Goal: Transaction & Acquisition: Book appointment/travel/reservation

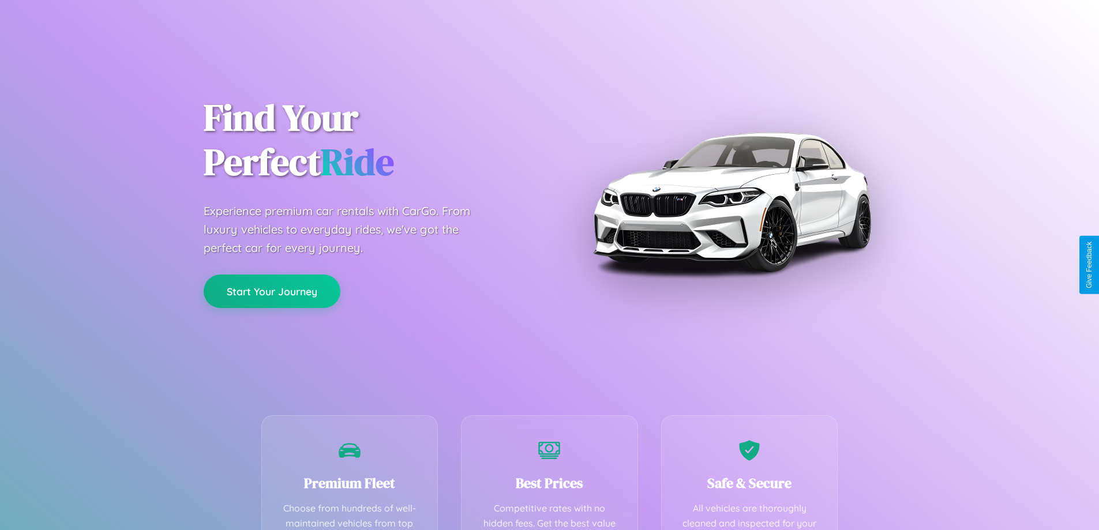
scroll to position [336, 0]
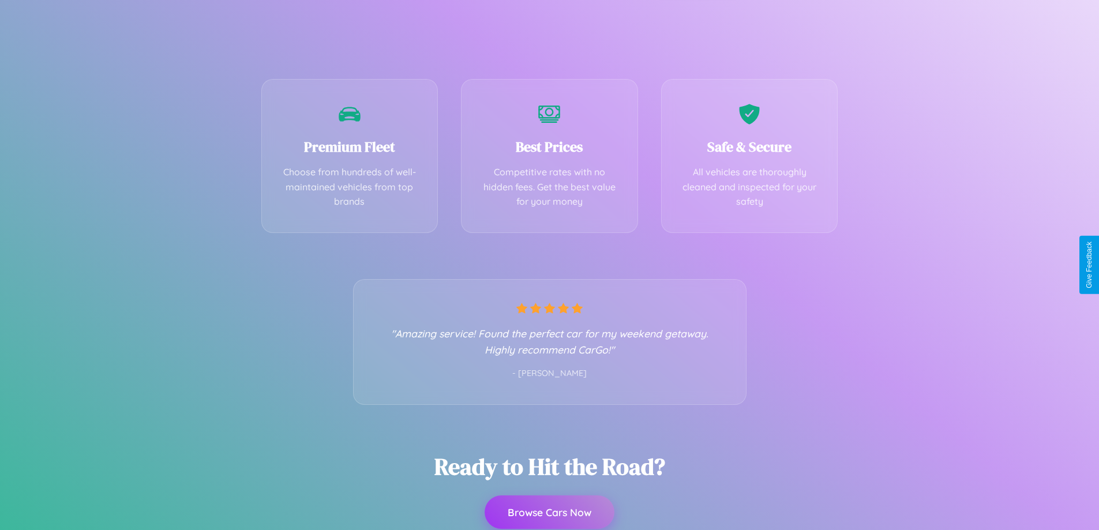
click at [549, 512] on button "Browse Cars Now" at bounding box center [550, 512] width 130 height 33
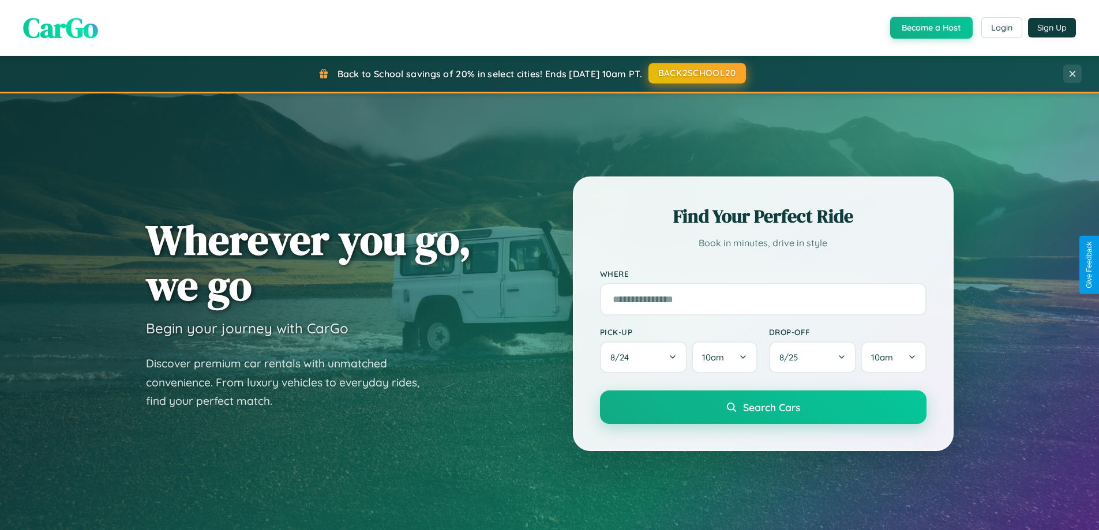
click at [697, 74] on button "BACK2SCHOOL20" at bounding box center [698, 73] width 98 height 21
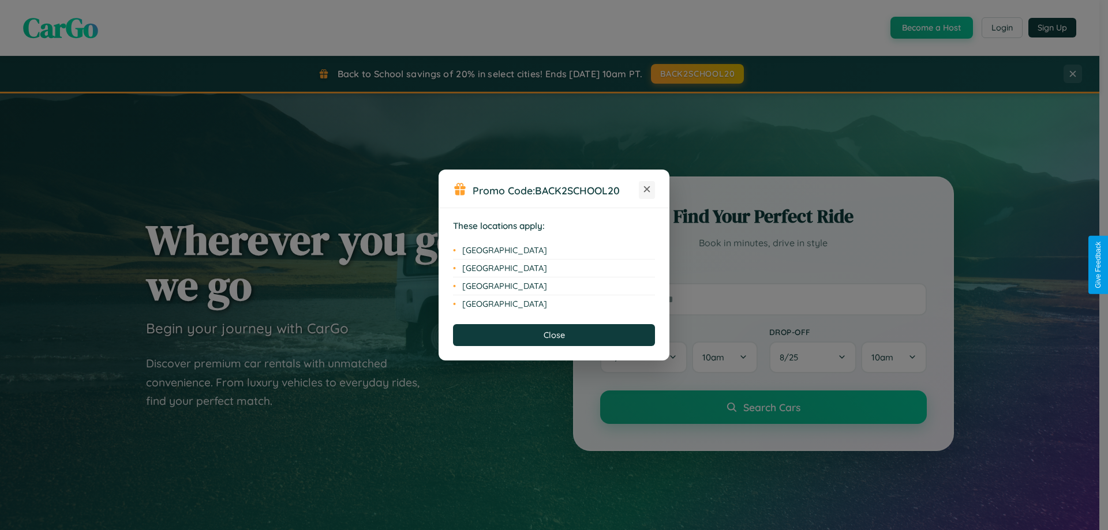
click at [647, 190] on icon at bounding box center [647, 189] width 6 height 6
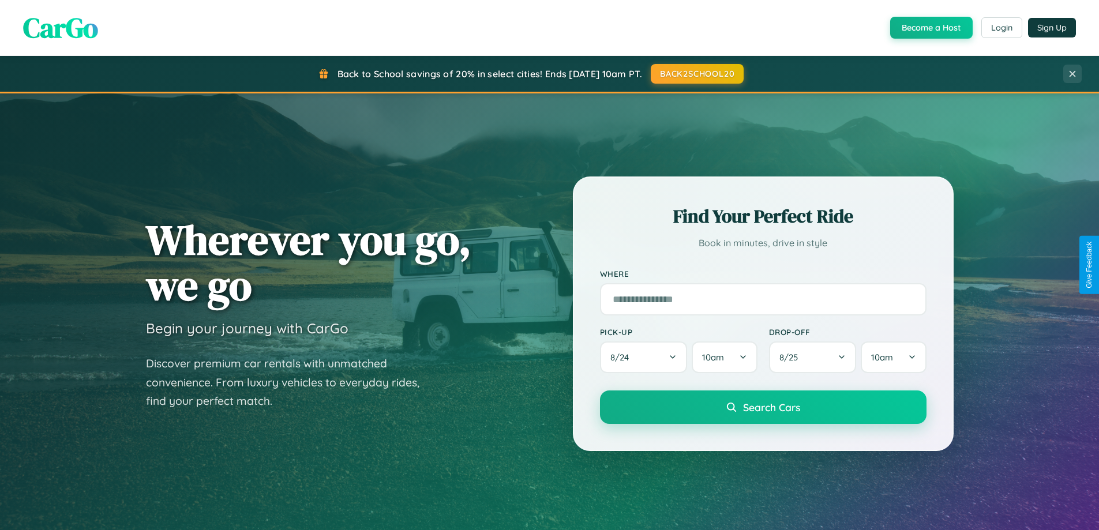
scroll to position [34, 0]
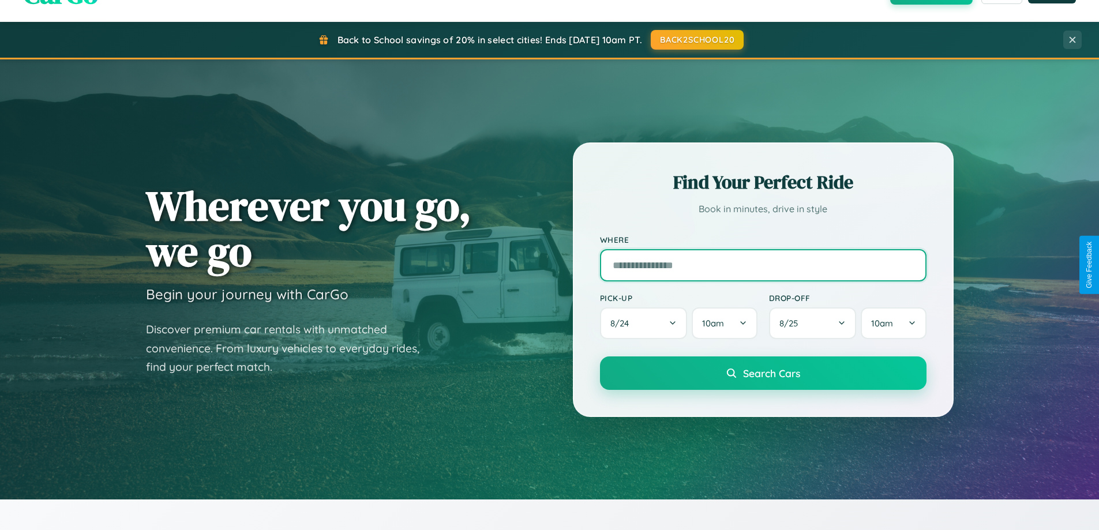
click at [763, 265] on input "text" at bounding box center [763, 265] width 327 height 32
type input "**********"
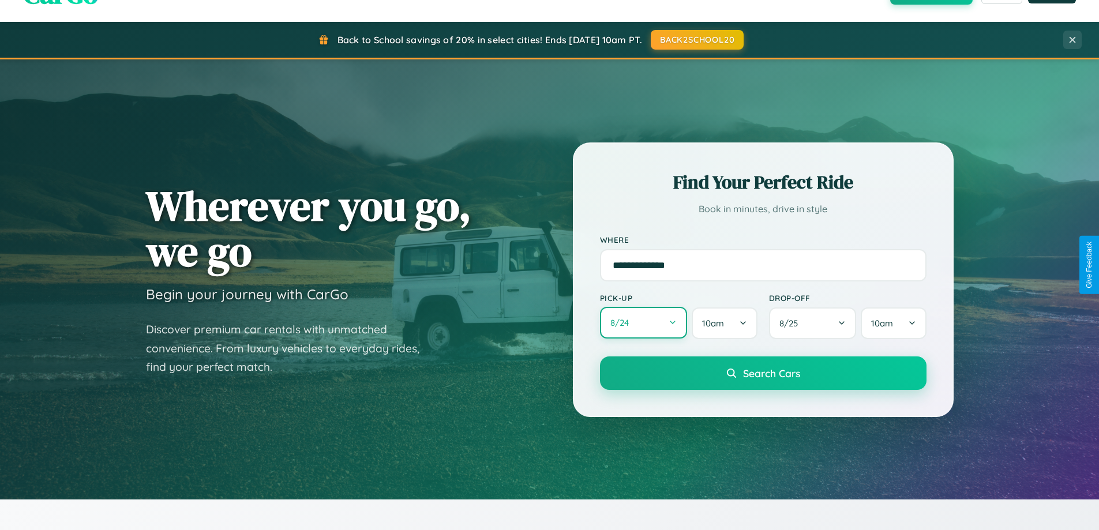
click at [643, 323] on button "8 / 24" at bounding box center [644, 323] width 88 height 32
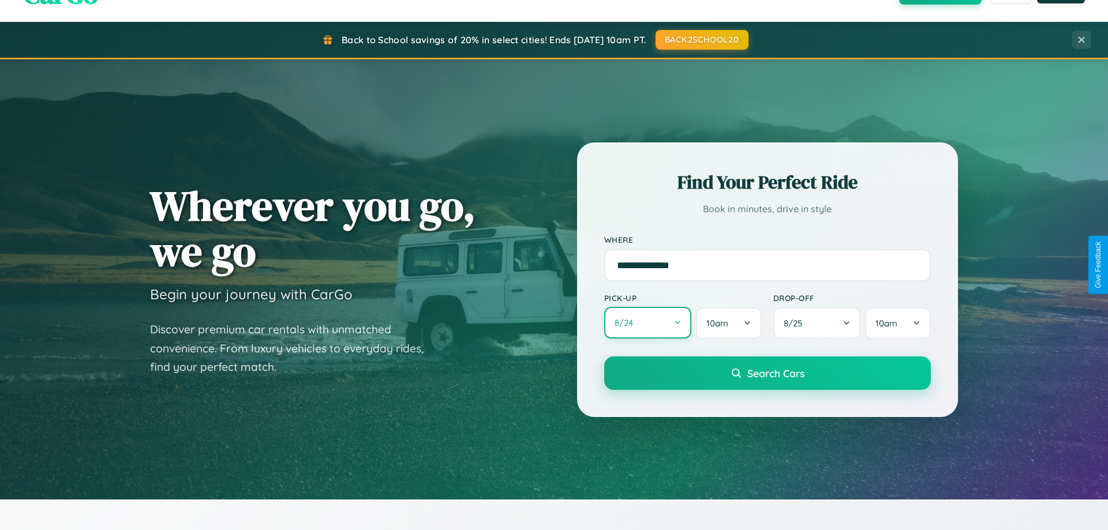
select select "*"
select select "****"
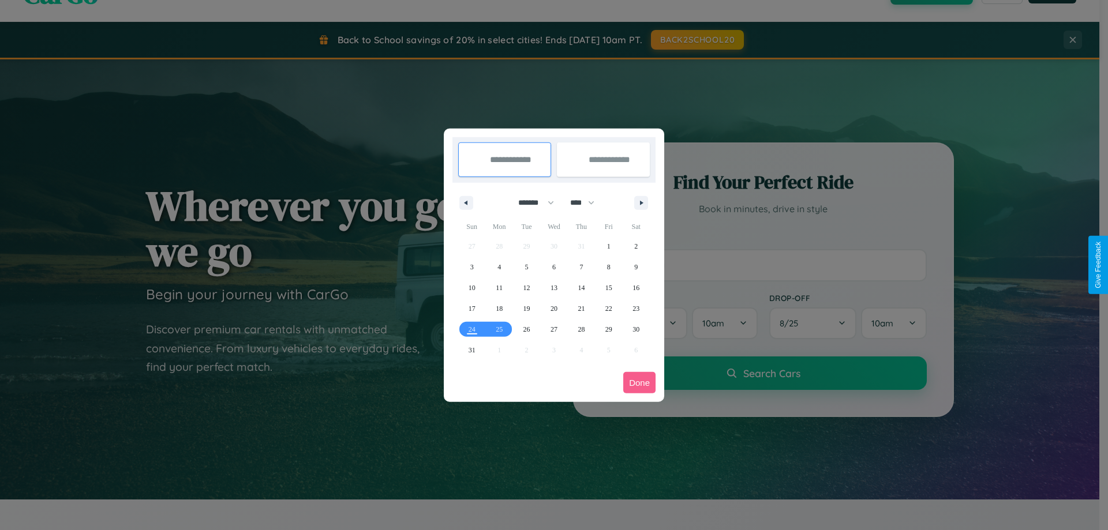
drag, startPoint x: 531, startPoint y: 203, endPoint x: 554, endPoint y: 231, distance: 37.0
click at [531, 203] on select "******* ******** ***** ***** *** **** **** ****** ********* ******* ******** **…" at bounding box center [534, 202] width 49 height 19
select select "*"
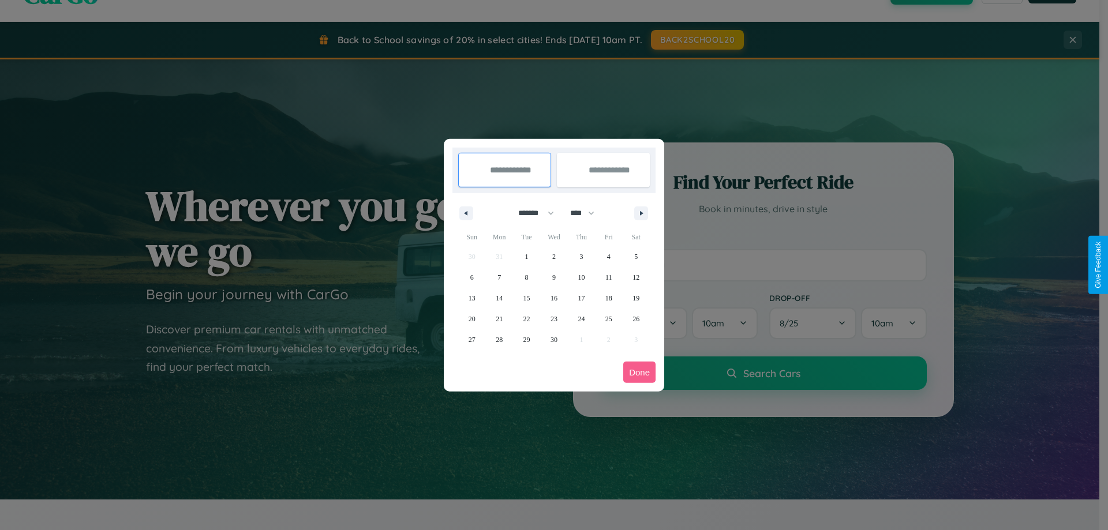
click at [587, 213] on select "**** **** **** **** **** **** **** **** **** **** **** **** **** **** **** ****…" at bounding box center [581, 213] width 35 height 19
select select "****"
click at [499, 277] on span "6" at bounding box center [498, 277] width 3 height 21
type input "**********"
click at [581, 298] on span "16" at bounding box center [581, 298] width 7 height 21
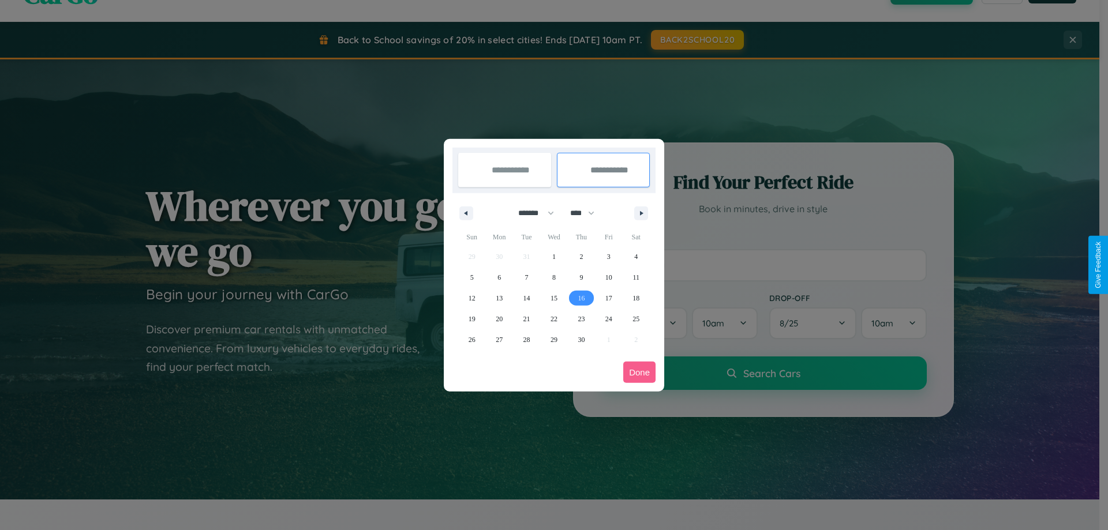
type input "**********"
click at [639, 372] on button "Done" at bounding box center [639, 372] width 32 height 21
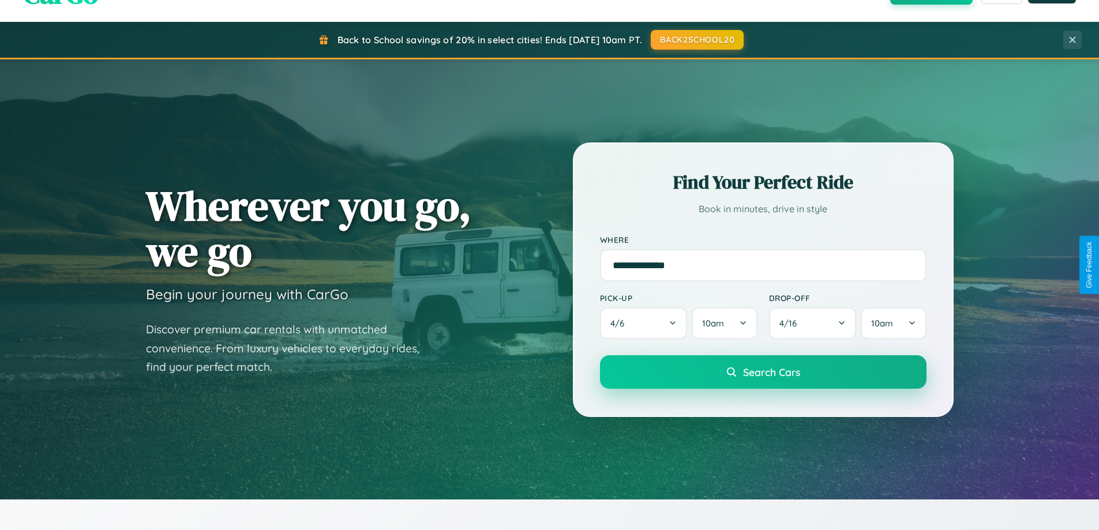
click at [763, 372] on span "Search Cars" at bounding box center [771, 372] width 57 height 13
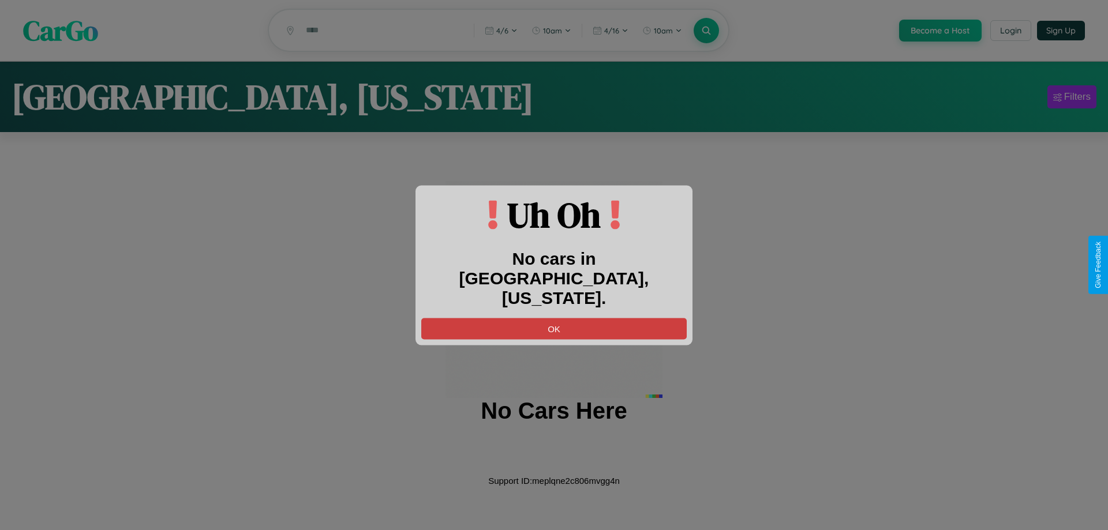
click at [554, 318] on button "OK" at bounding box center [553, 328] width 265 height 21
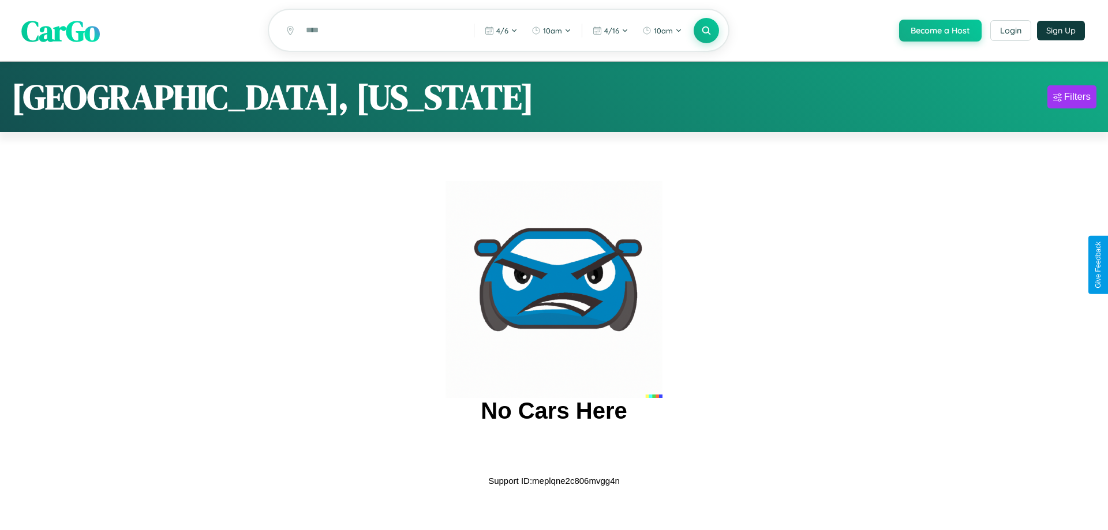
click at [61, 31] on span "CarGo" at bounding box center [60, 30] width 78 height 40
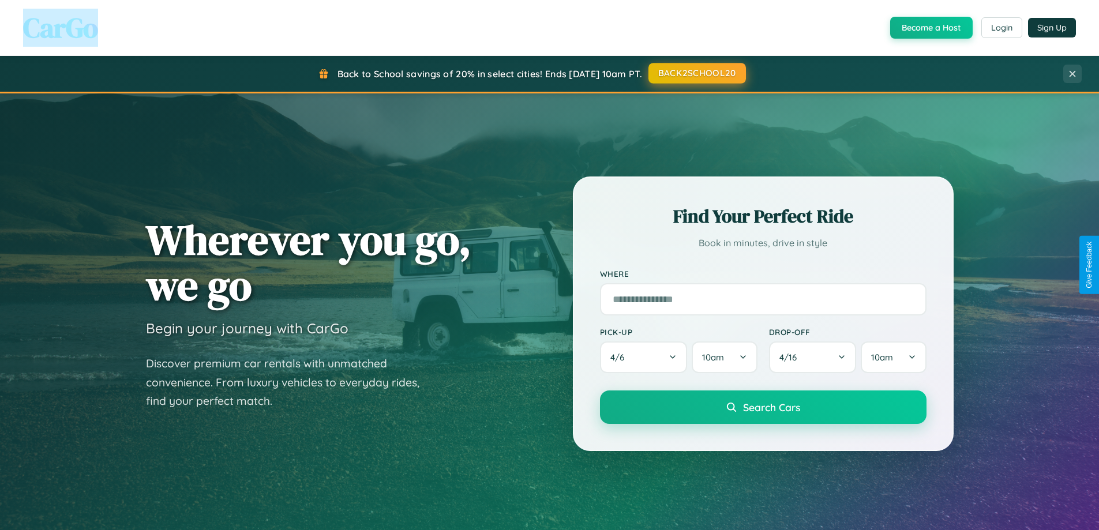
click at [697, 73] on button "BACK2SCHOOL20" at bounding box center [698, 73] width 98 height 21
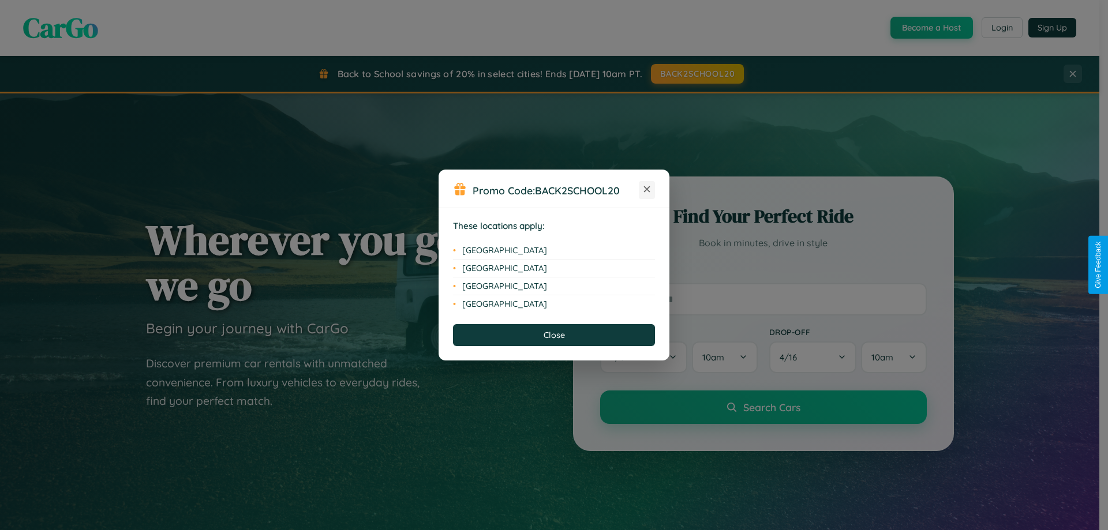
click at [647, 190] on icon at bounding box center [647, 189] width 6 height 6
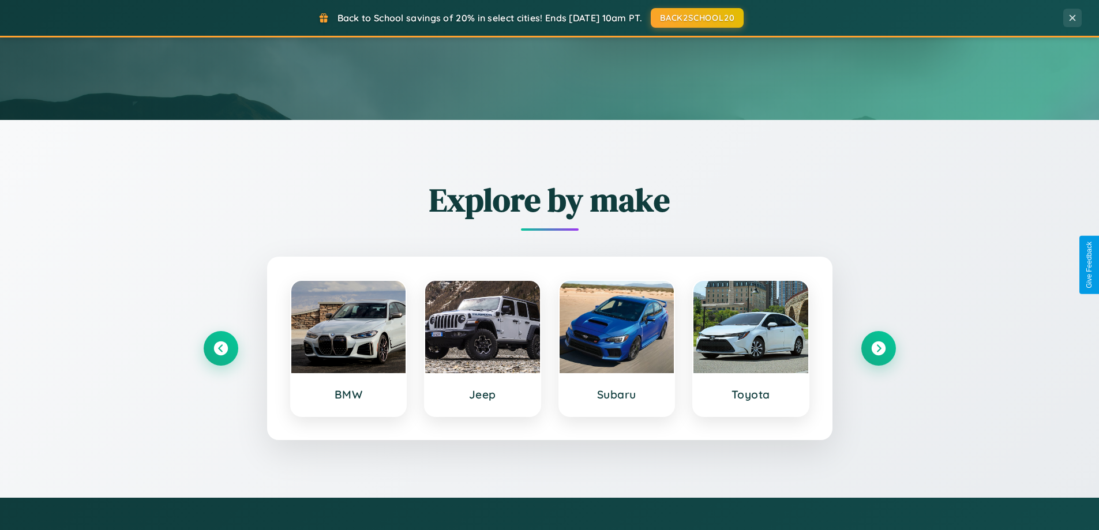
scroll to position [497, 0]
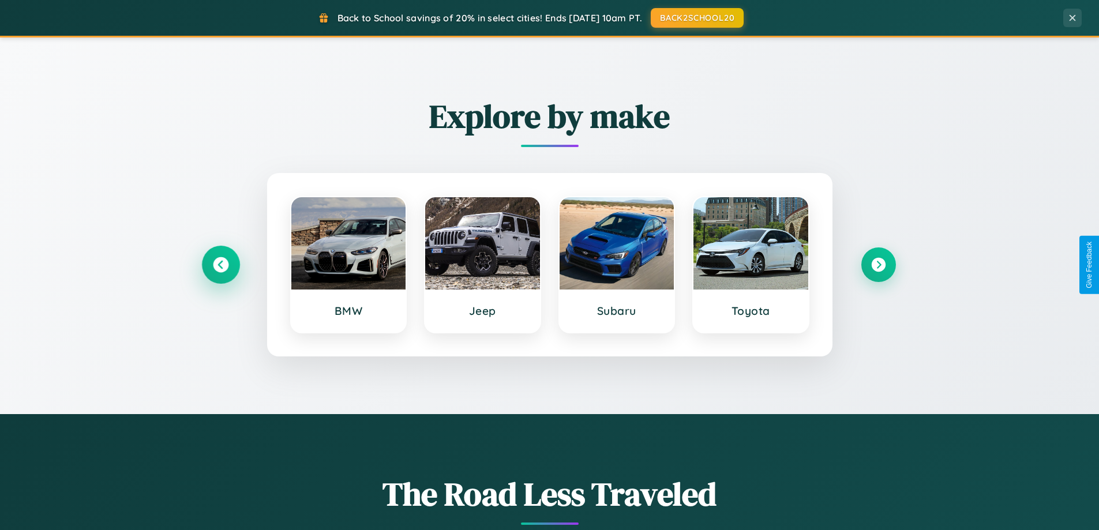
click at [220, 265] on icon at bounding box center [221, 265] width 16 height 16
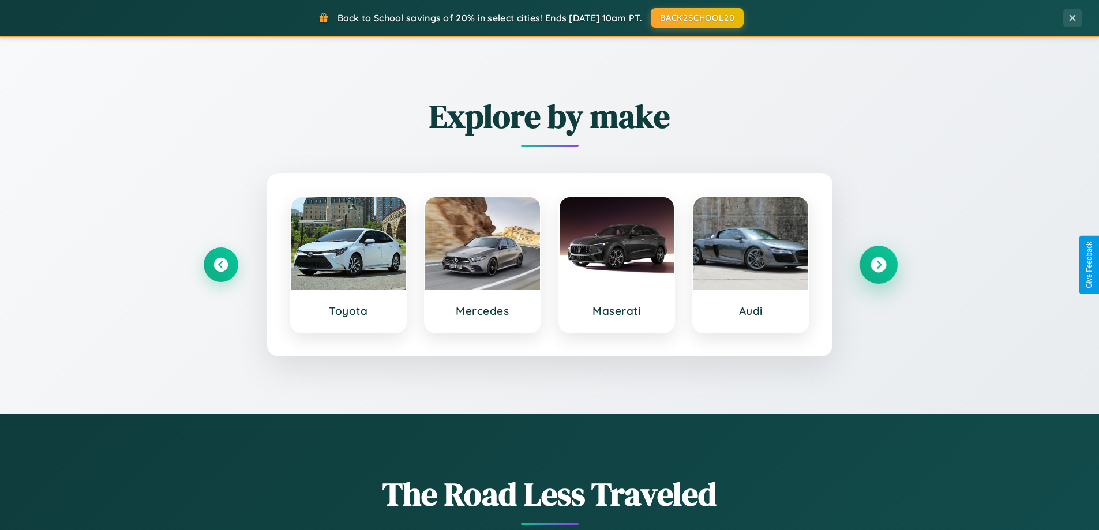
click at [878, 265] on icon at bounding box center [879, 265] width 16 height 16
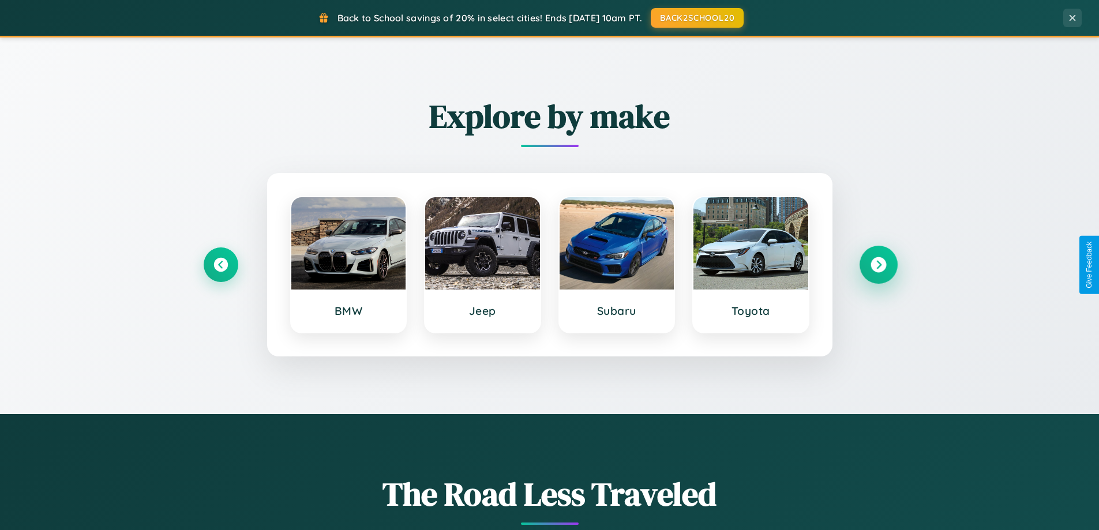
click at [878, 265] on icon at bounding box center [879, 265] width 16 height 16
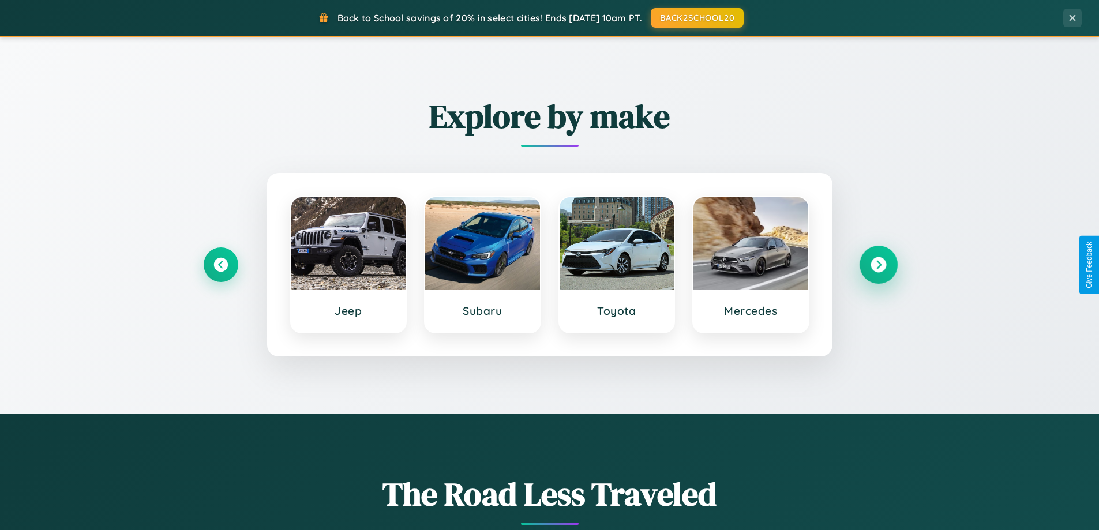
click at [878, 265] on icon at bounding box center [879, 265] width 16 height 16
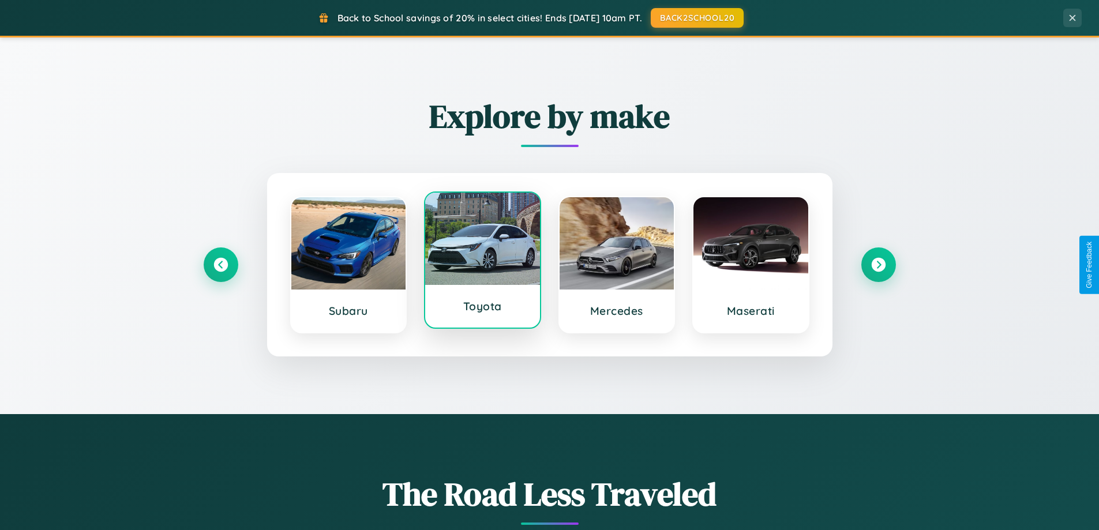
click at [482, 265] on div at bounding box center [482, 239] width 115 height 92
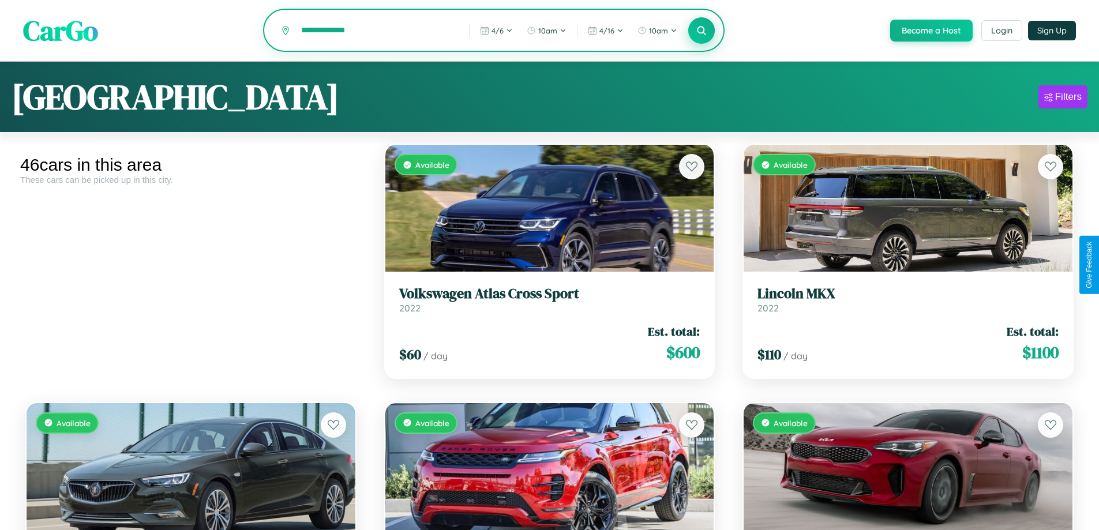
type input "**********"
click at [701, 31] on icon at bounding box center [702, 30] width 11 height 11
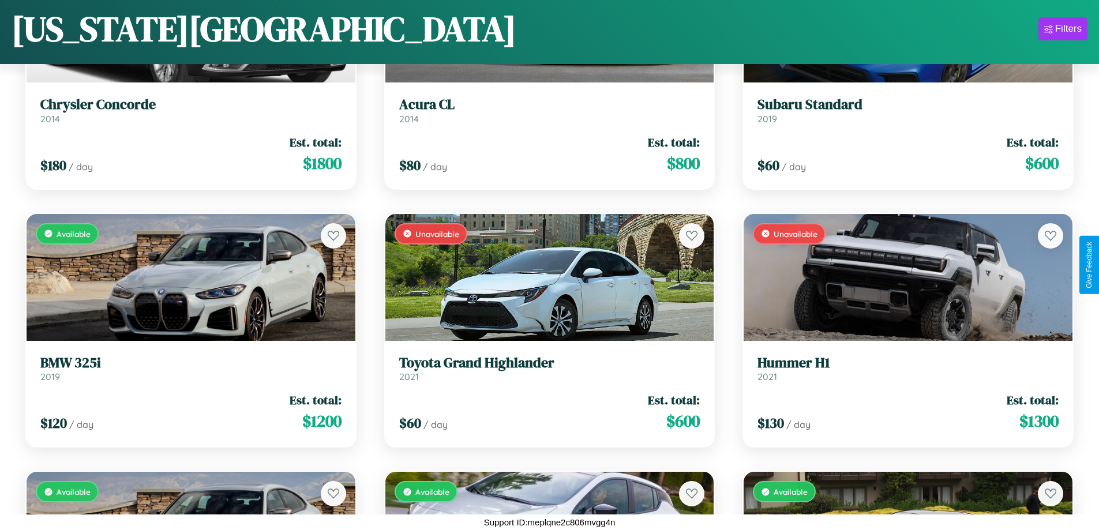
scroll to position [2674, 0]
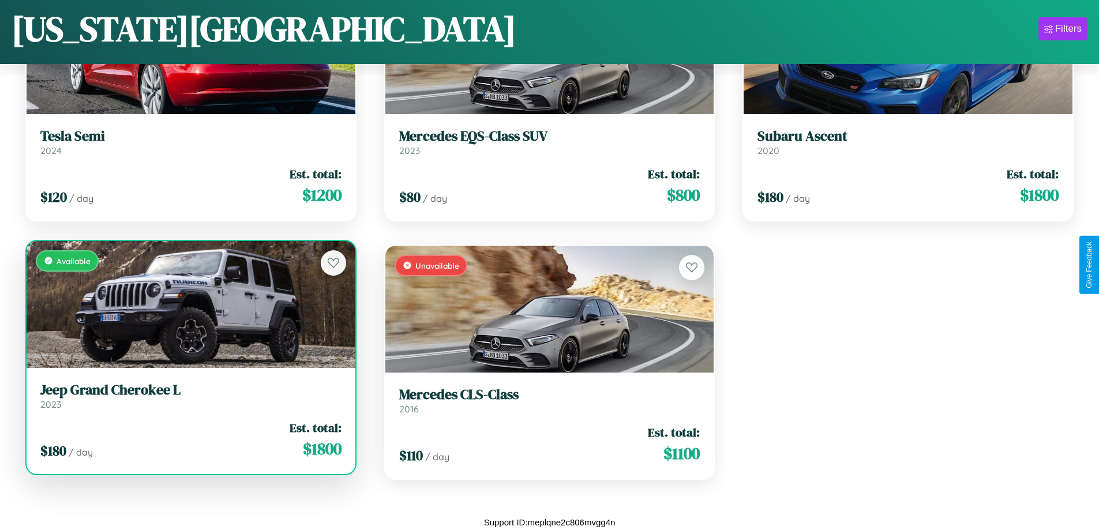
click at [189, 304] on div "Available" at bounding box center [191, 304] width 329 height 127
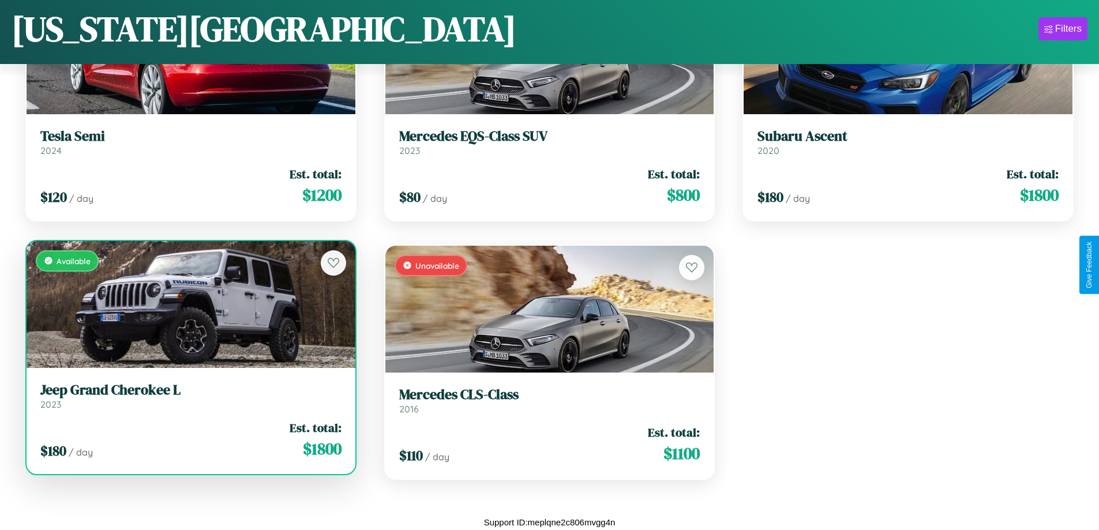
click at [189, 304] on div "Available" at bounding box center [191, 304] width 329 height 127
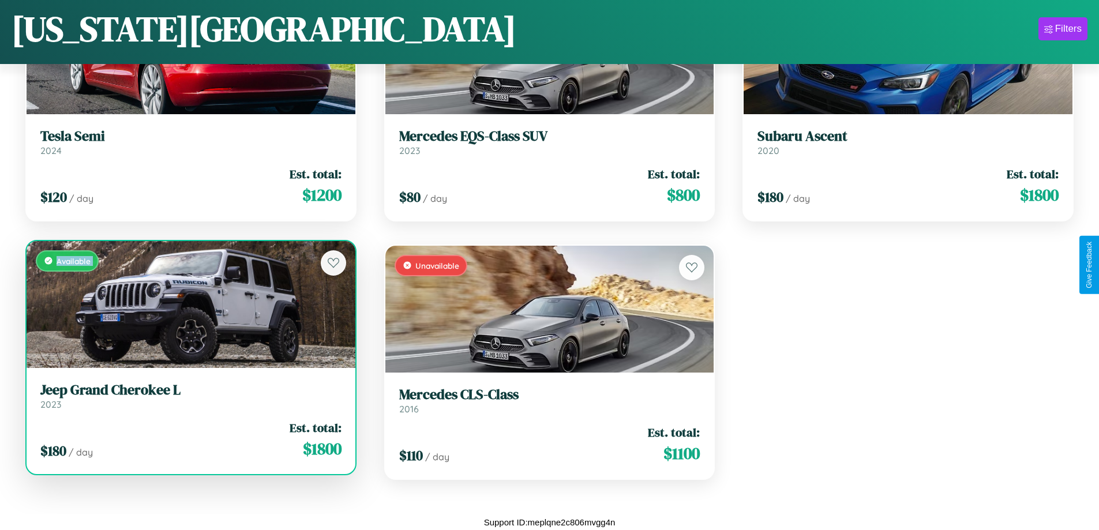
click at [189, 304] on div "Available" at bounding box center [191, 304] width 329 height 127
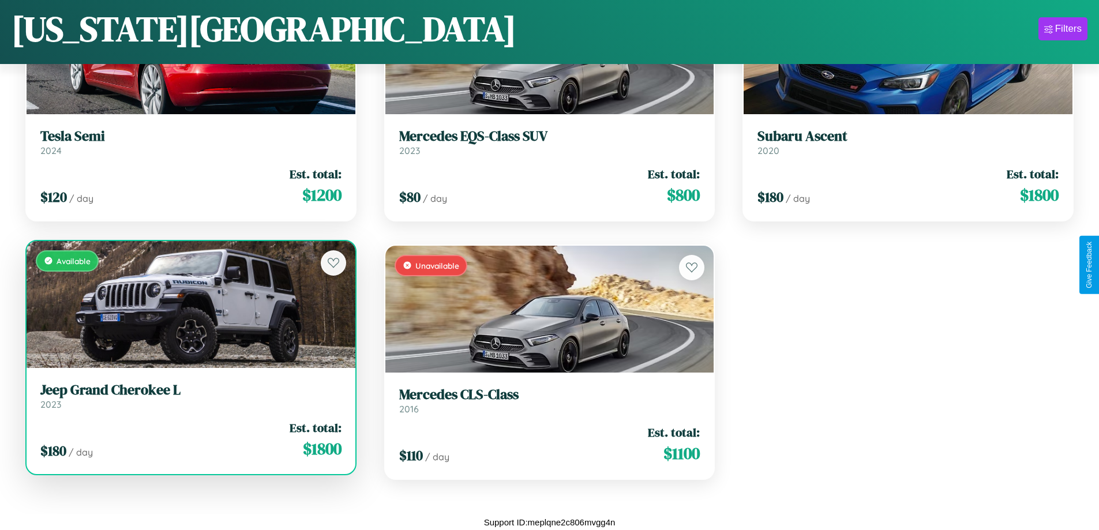
click at [189, 304] on div "Available" at bounding box center [191, 304] width 329 height 127
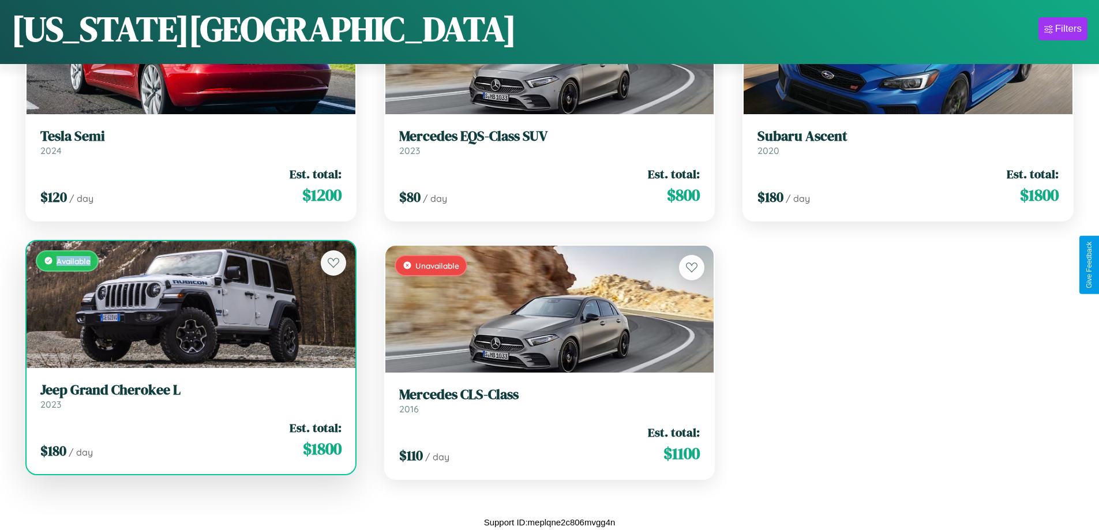
click at [189, 304] on div "Available" at bounding box center [191, 304] width 329 height 127
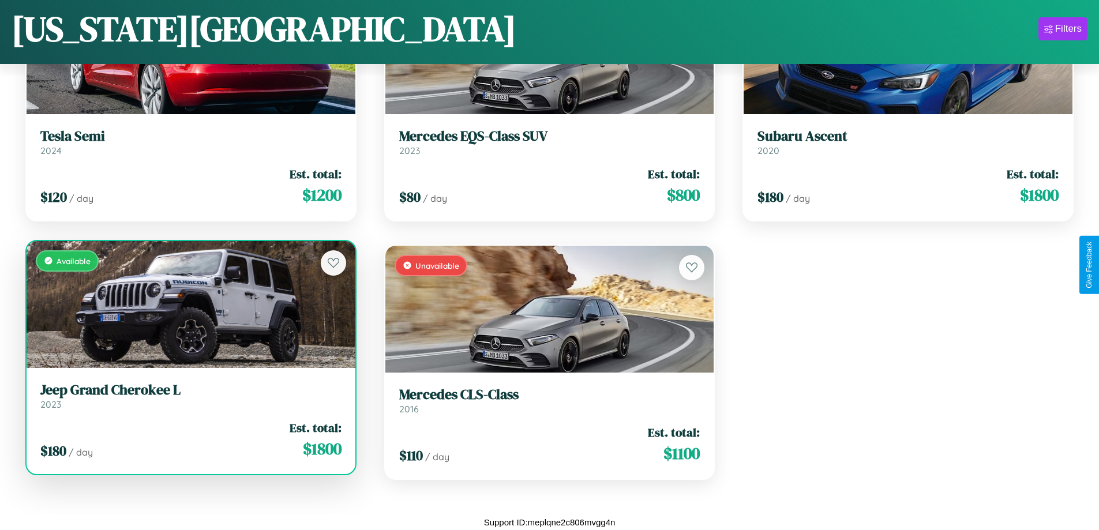
click at [189, 396] on h3 "Jeep Grand Cherokee L" at bounding box center [190, 390] width 301 height 17
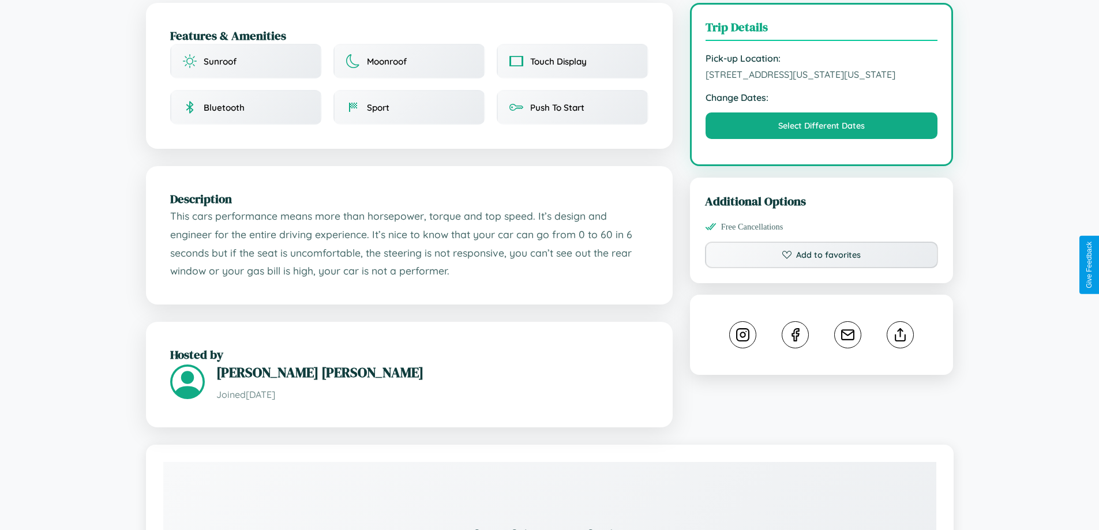
scroll to position [400, 0]
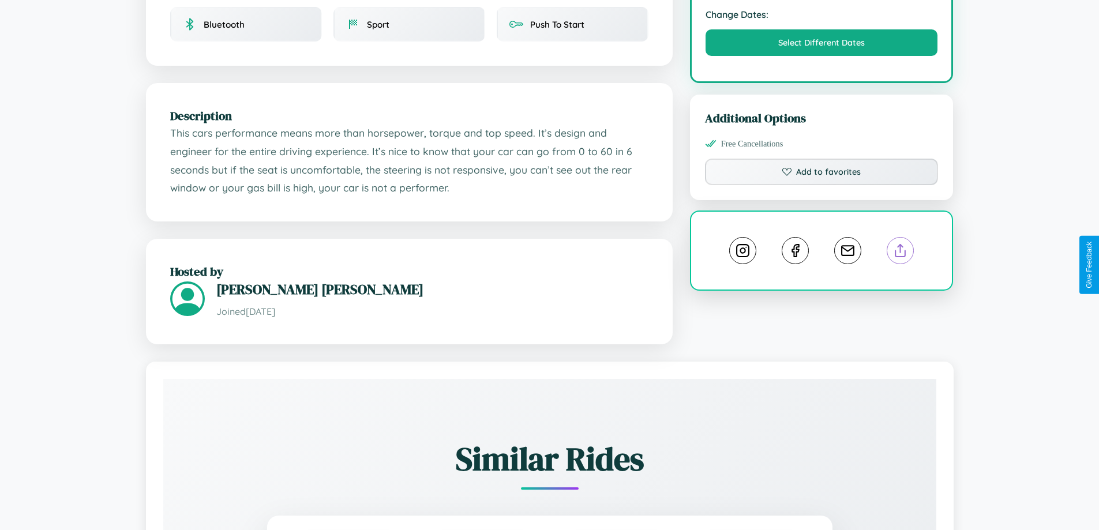
click at [901, 253] on line at bounding box center [901, 249] width 0 height 8
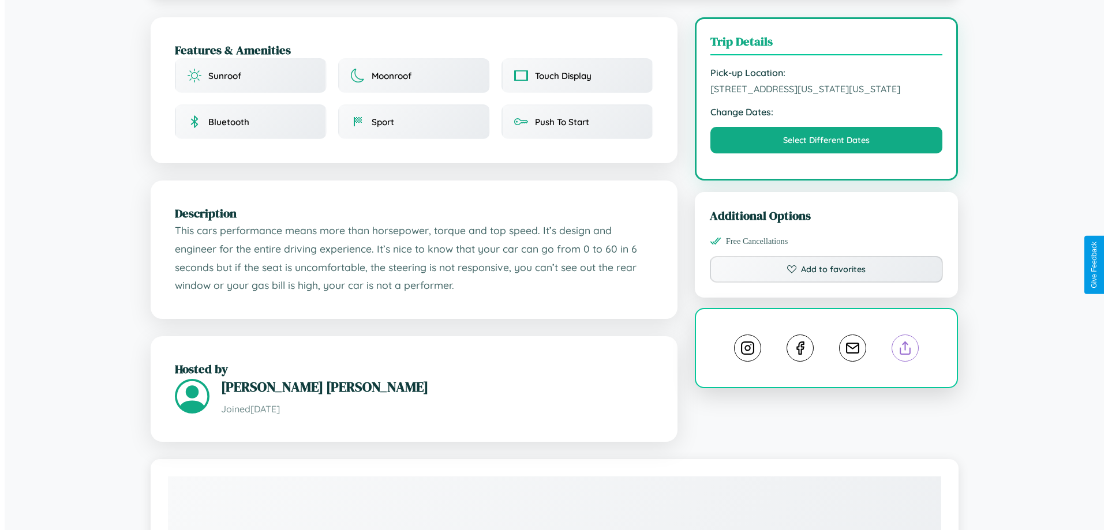
scroll to position [0, 0]
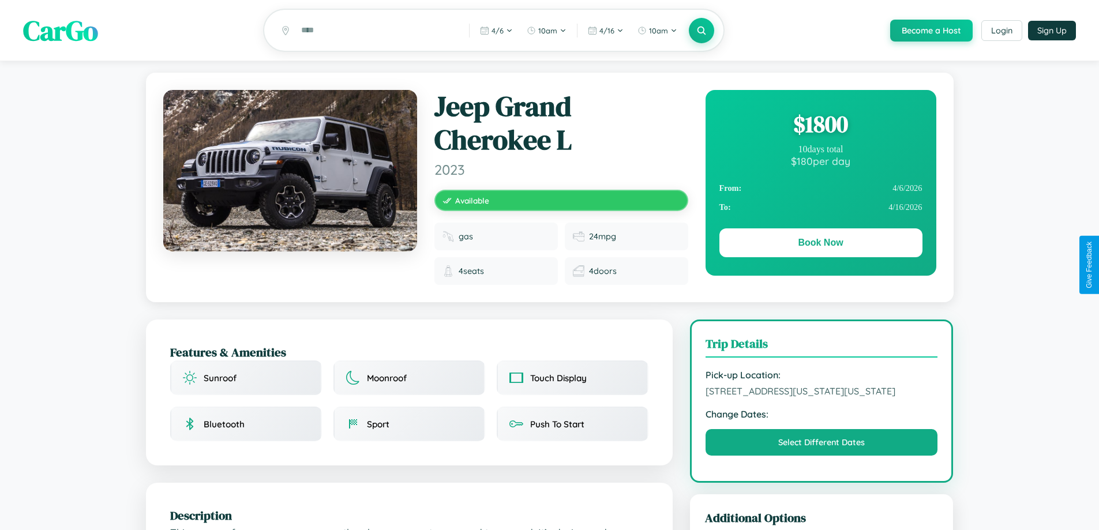
click at [821, 126] on div "$ 1800" at bounding box center [821, 123] width 203 height 31
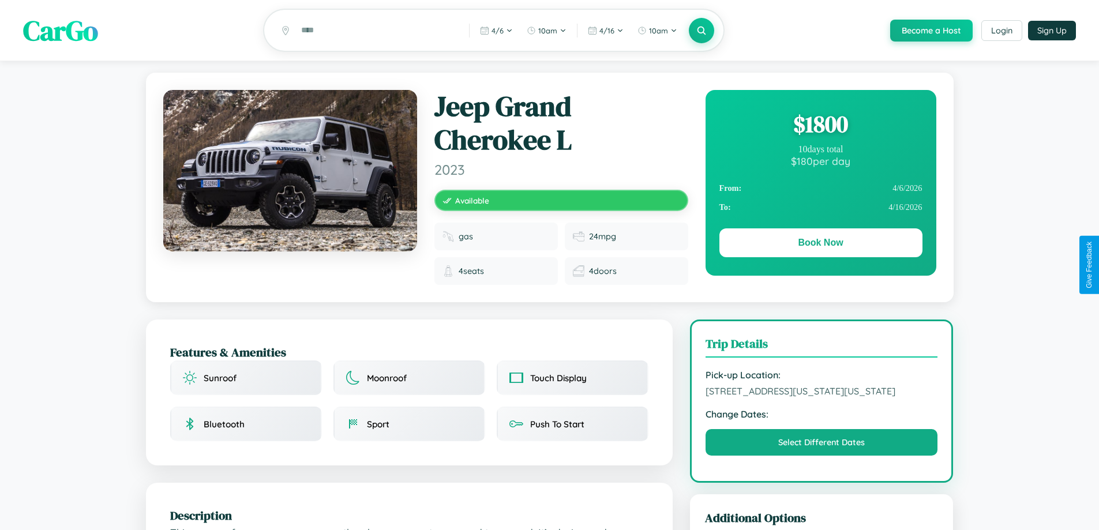
click at [821, 126] on div "$ 1800" at bounding box center [821, 123] width 203 height 31
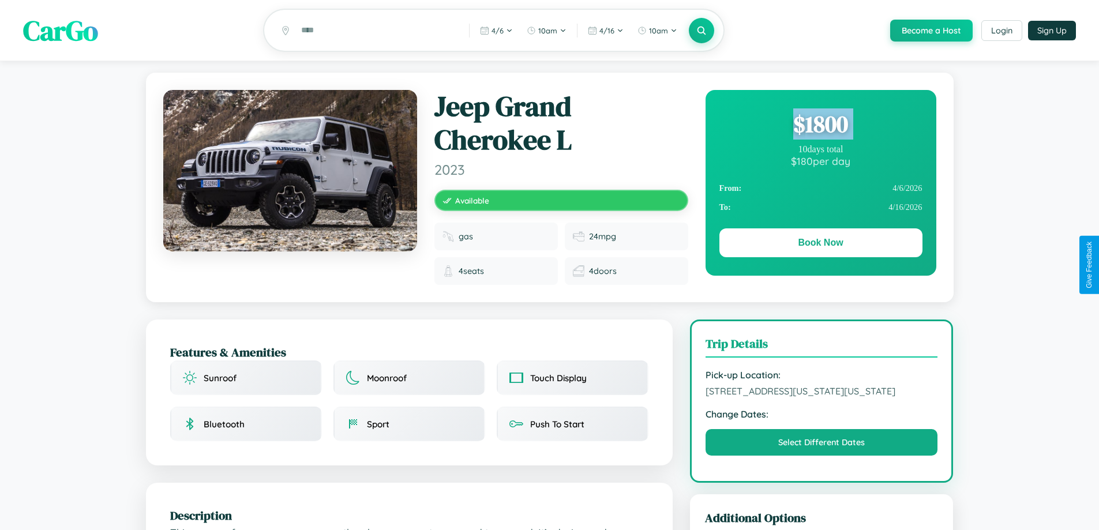
click at [821, 126] on div "$ 1800" at bounding box center [821, 123] width 203 height 31
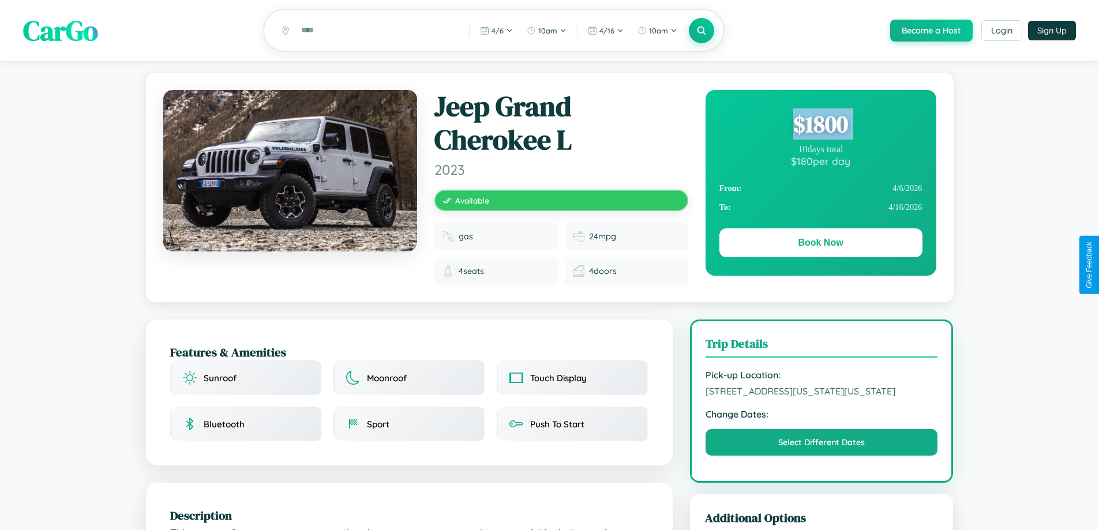
click at [821, 126] on div "$ 1800" at bounding box center [821, 123] width 203 height 31
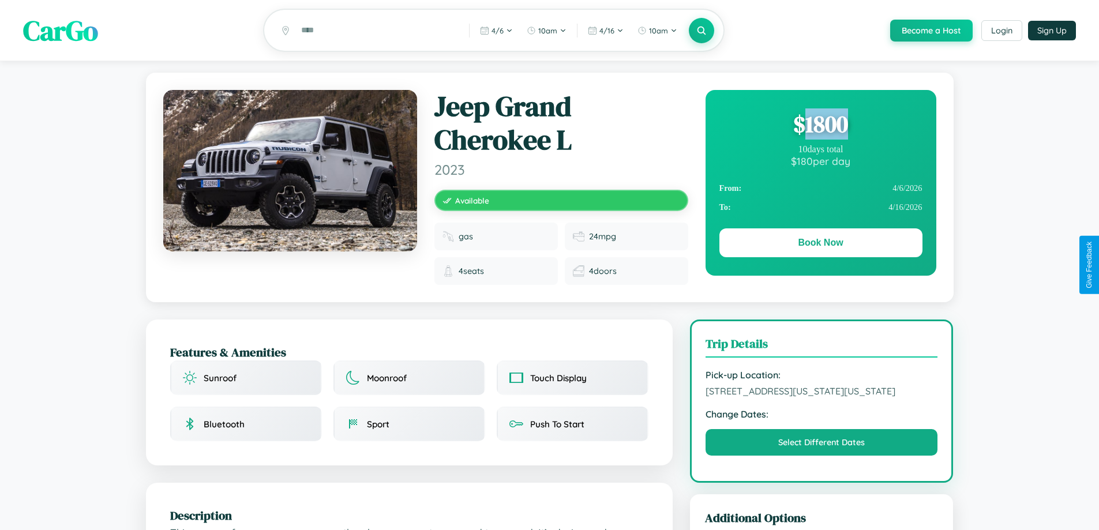
click at [821, 126] on div "$ 1800" at bounding box center [821, 123] width 203 height 31
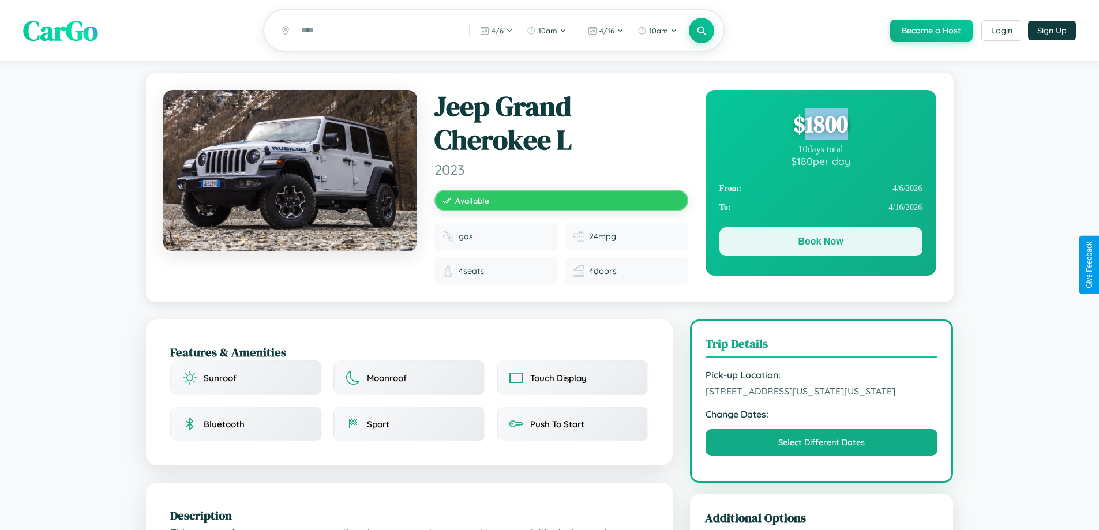
click at [821, 244] on button "Book Now" at bounding box center [821, 241] width 203 height 29
